Goal: Share content

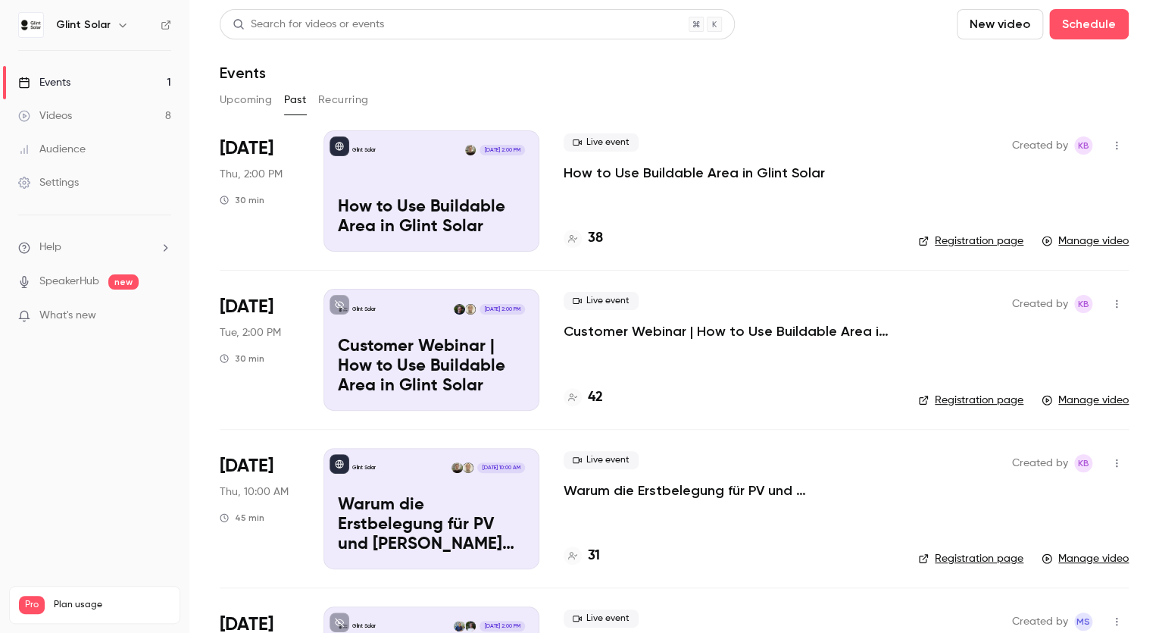
click at [61, 79] on div "Events" at bounding box center [44, 82] width 52 height 15
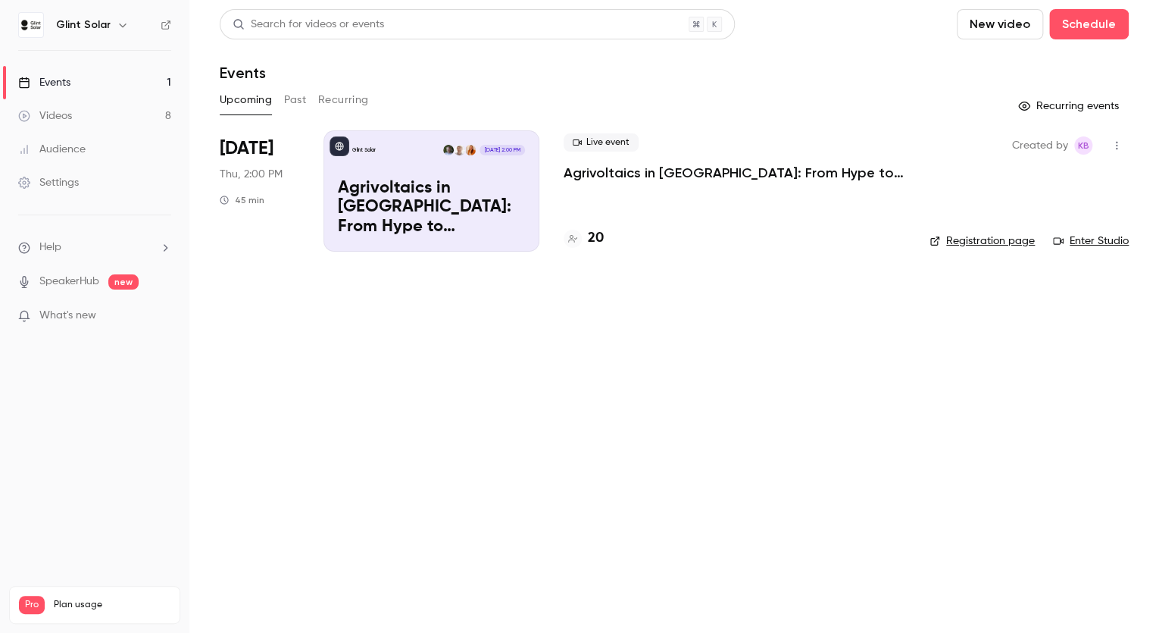
click at [584, 171] on p "Agrivoltaics in [GEOGRAPHIC_DATA]: From Hype to Implementation" at bounding box center [735, 173] width 342 height 18
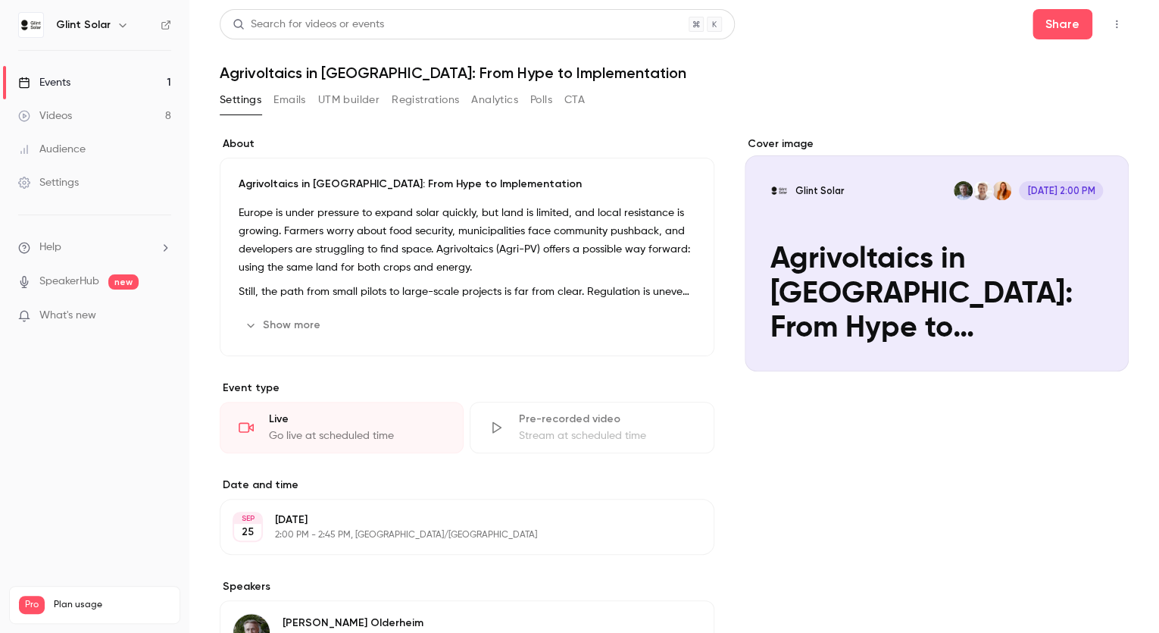
click at [1111, 27] on icon "button" at bounding box center [1117, 24] width 12 height 11
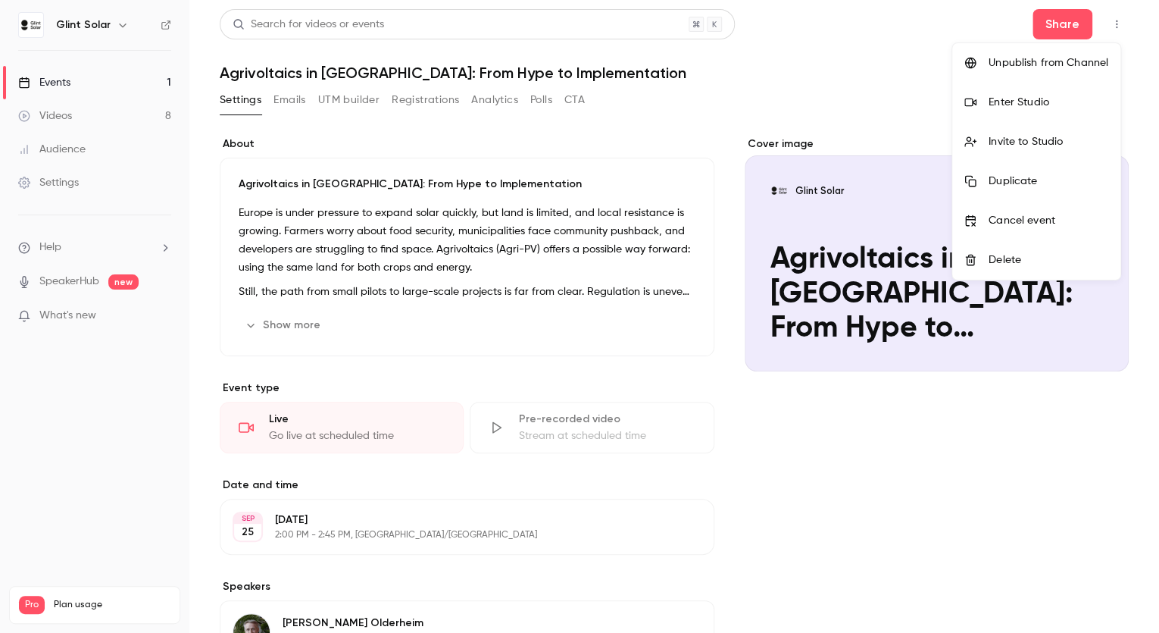
click at [1026, 139] on div "Invite to Studio" at bounding box center [1049, 141] width 120 height 15
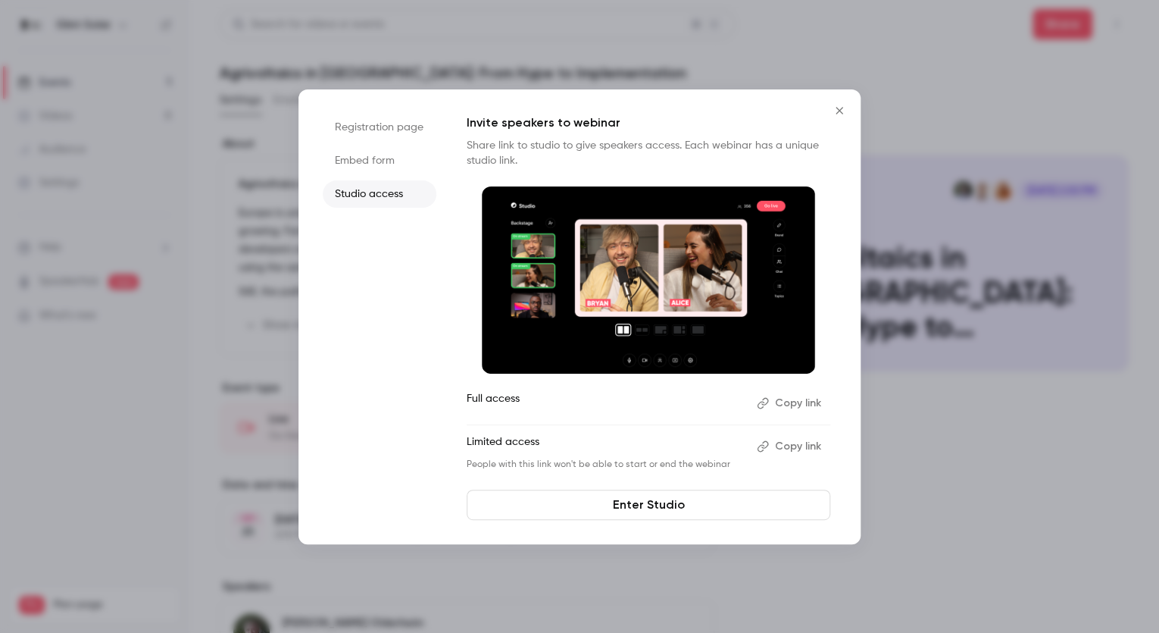
click at [802, 400] on button "Copy link" at bounding box center [791, 403] width 80 height 24
